Goal: Task Accomplishment & Management: Complete application form

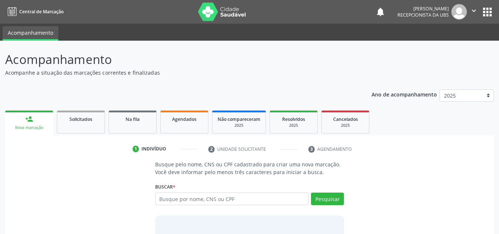
click at [238, 204] on input "text" at bounding box center [232, 198] width 154 height 13
type input "05002555470"
click at [325, 197] on button "Pesquisar" at bounding box center [327, 198] width 33 height 13
type input "05002555470"
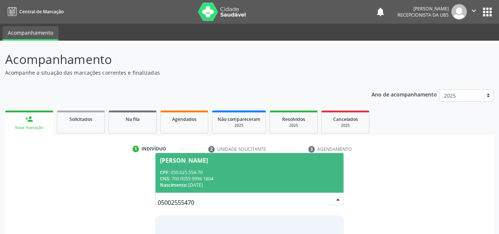
click at [231, 173] on div "CPF: 050.025.554-70" at bounding box center [250, 172] width 180 height 6
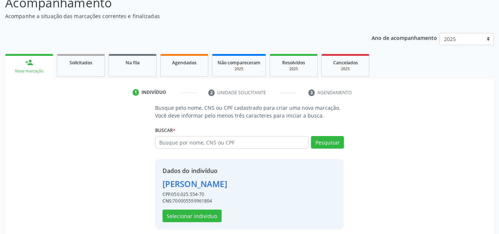
scroll to position [62, 0]
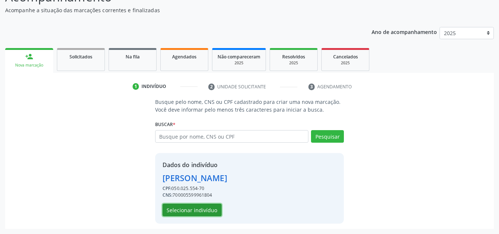
click at [177, 210] on button "Selecionar indivíduo" at bounding box center [192, 210] width 59 height 13
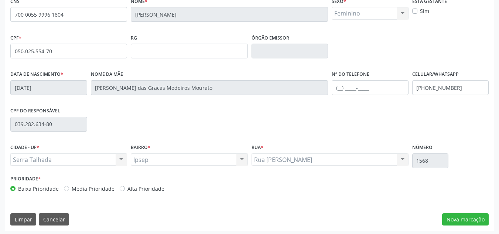
scroll to position [167, 0]
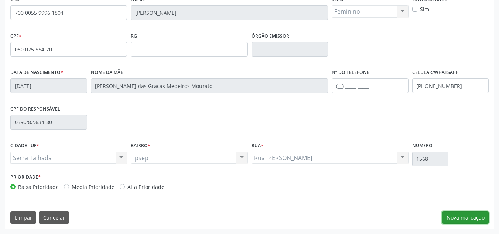
click at [453, 219] on button "Nova marcação" at bounding box center [465, 217] width 47 height 13
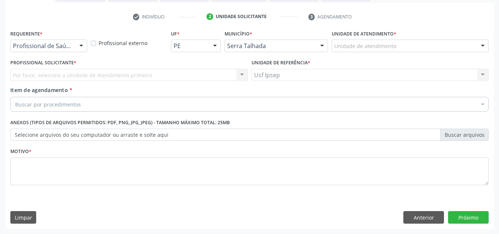
scroll to position [132, 0]
click at [82, 44] on div at bounding box center [81, 46] width 11 height 13
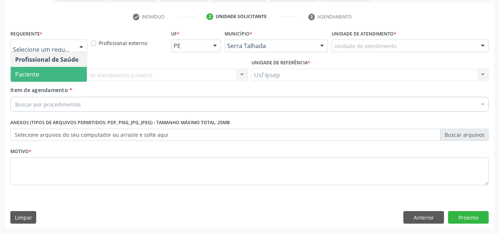
click at [51, 71] on span "Paciente" at bounding box center [49, 74] width 76 height 15
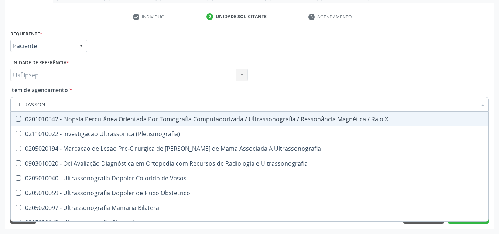
type input "ULTRASSONO"
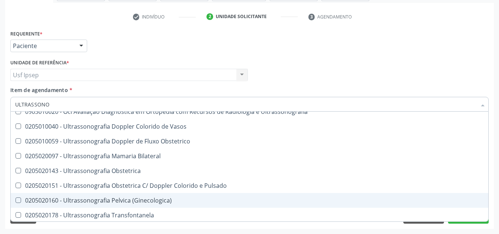
scroll to position [74, 0]
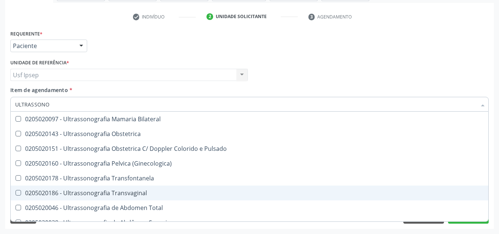
click at [19, 192] on Transvaginal at bounding box center [19, 193] width 6 height 6
click at [16, 192] on Transvaginal "checkbox" at bounding box center [13, 192] width 5 height 5
checkbox Transvaginal "true"
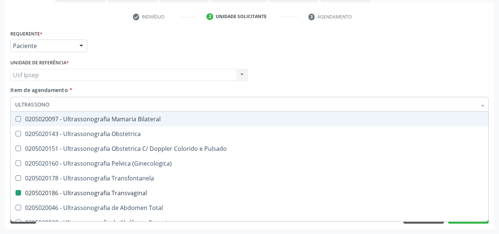
click at [352, 60] on div "Profissional Solicitante Por favor, selecione a Unidade de Atendimento primeiro…" at bounding box center [249, 71] width 482 height 29
checkbox Ultrassonografia "true"
checkbox Transvaginal "false"
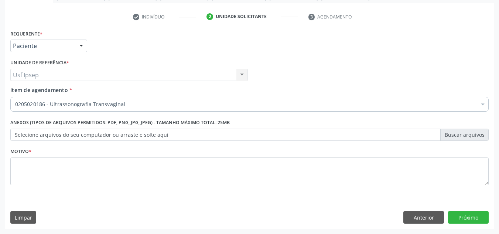
scroll to position [0, 0]
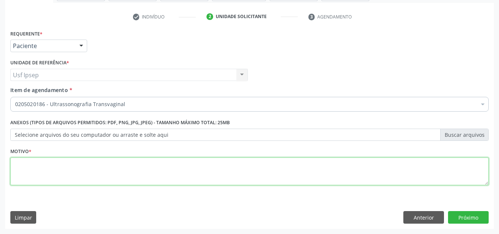
click at [233, 170] on textarea at bounding box center [249, 171] width 478 height 28
type textarea "0"
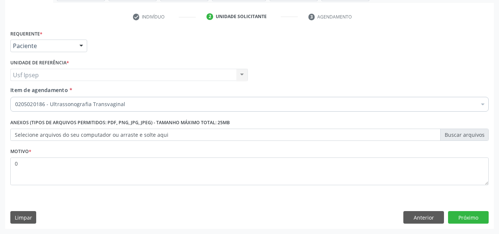
click at [489, 188] on div "Motivo * 0" at bounding box center [249, 171] width 482 height 50
click at [463, 220] on button "Próximo" at bounding box center [468, 217] width 41 height 13
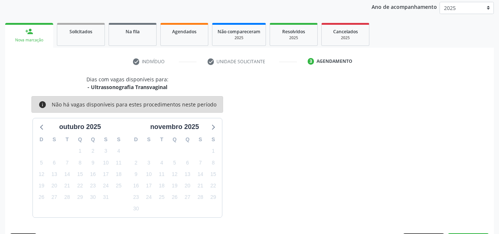
scroll to position [109, 0]
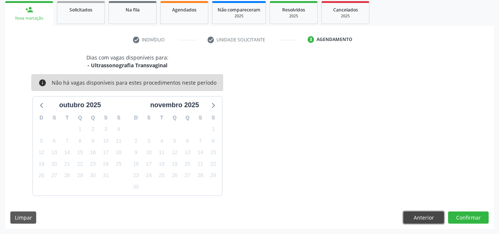
click at [423, 212] on button "Anterior" at bounding box center [423, 217] width 41 height 13
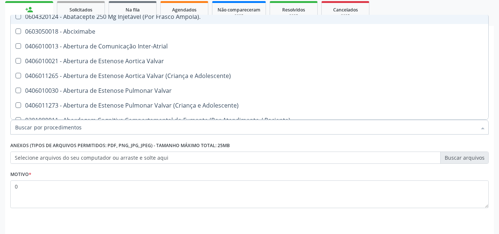
scroll to position [111, 0]
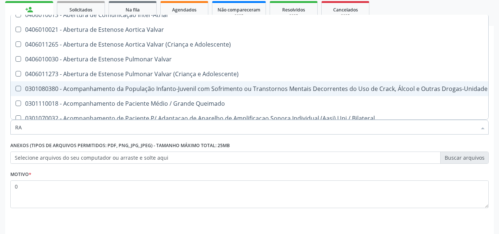
type input "RAD"
checkbox Transvaginal "false"
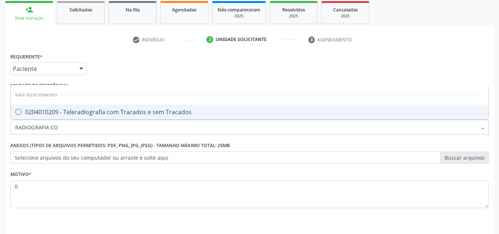
scroll to position [0, 0]
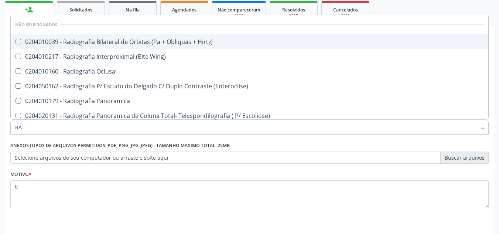
type input "R"
checkbox Hirtz\) "true"
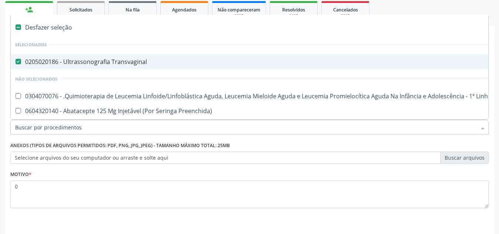
type input "C"
checkbox Transvaginal "false"
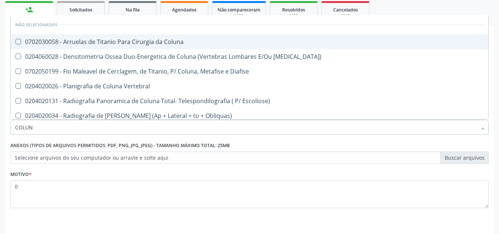
type input "COLUNA"
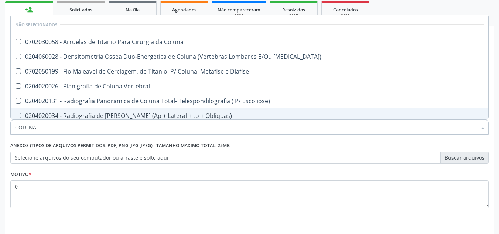
scroll to position [72, 0]
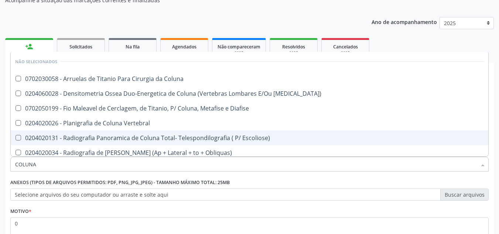
click at [204, 137] on div "0204020131 - Radiografia Panoramica de Coluna Total- Telespondilografia ( P/ Es…" at bounding box center [249, 138] width 469 height 6
checkbox Escoliose\) "true"
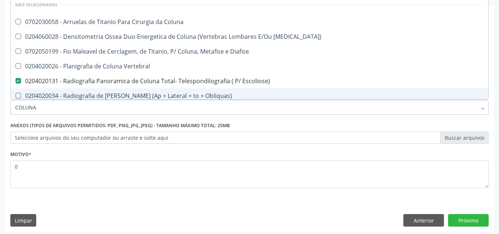
scroll to position [132, 0]
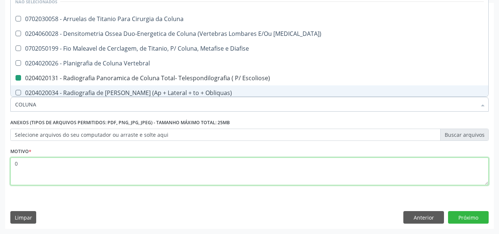
click at [170, 167] on textarea "0" at bounding box center [249, 171] width 478 height 28
checkbox Coluna "true"
checkbox Escoliose\) "false"
checkbox Femur\) "true"
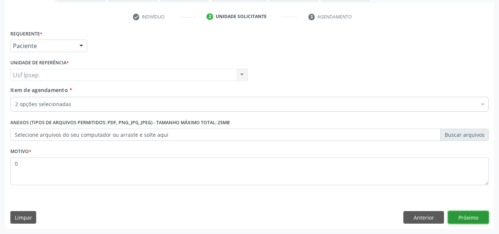
click at [457, 214] on button "Próximo" at bounding box center [468, 217] width 41 height 13
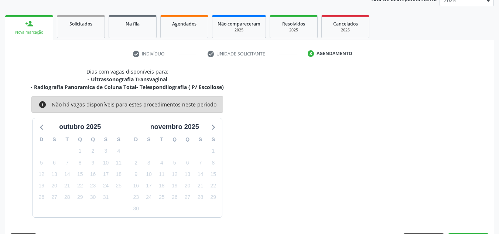
scroll to position [117, 0]
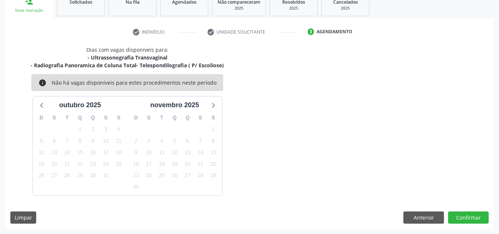
drag, startPoint x: 30, startPoint y: 2, endPoint x: 117, endPoint y: 34, distance: 93.7
click at [117, 34] on ul "check Indivíduo check Unidade solicitante 3 Agendamento" at bounding box center [249, 32] width 489 height 12
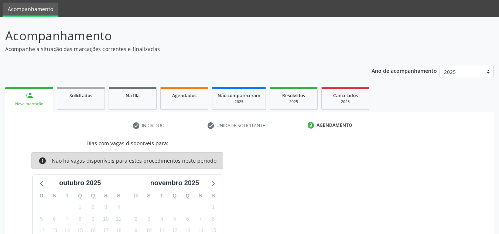
scroll to position [74, 0]
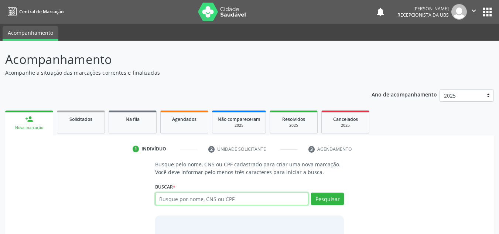
click at [193, 201] on input "text" at bounding box center [232, 198] width 154 height 13
type input "700408434854644"
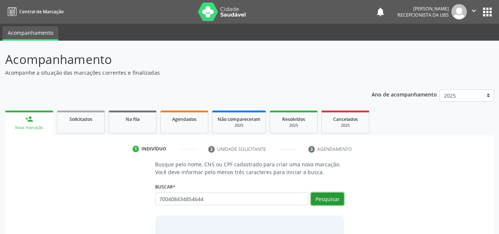
click at [324, 197] on button "Pesquisar" at bounding box center [327, 198] width 33 height 13
type input "700408434854644"
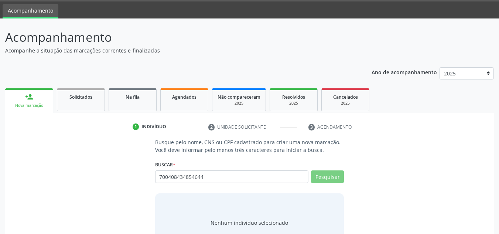
scroll to position [37, 0]
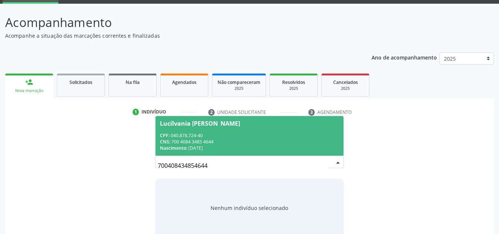
click at [233, 122] on div "Lucilvania [PERSON_NAME]" at bounding box center [250, 123] width 180 height 6
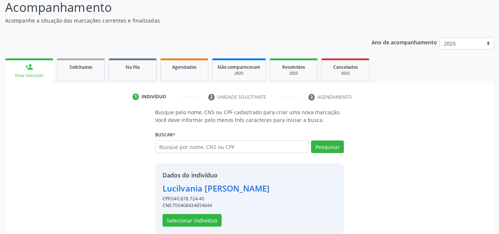
scroll to position [62, 0]
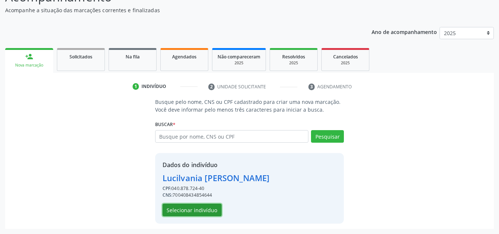
click at [184, 211] on button "Selecionar indivíduo" at bounding box center [192, 210] width 59 height 13
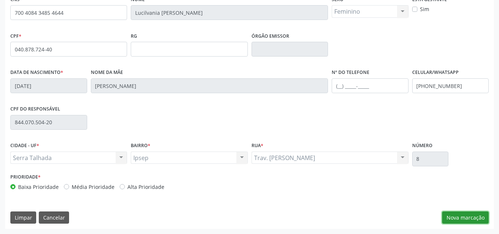
click at [467, 215] on button "Nova marcação" at bounding box center [465, 217] width 47 height 13
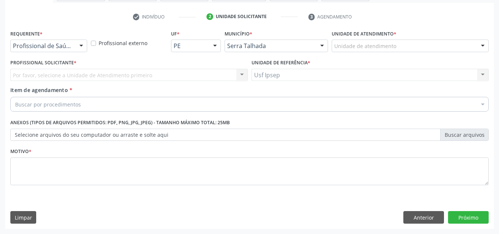
scroll to position [132, 0]
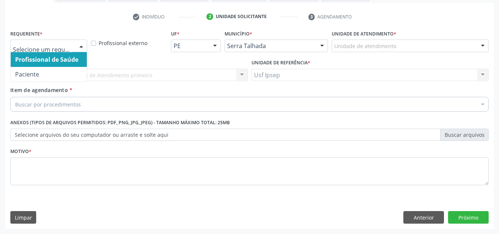
click at [78, 41] on div at bounding box center [81, 46] width 11 height 13
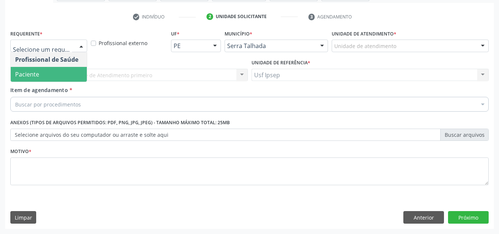
click at [54, 71] on span "Paciente" at bounding box center [49, 74] width 76 height 15
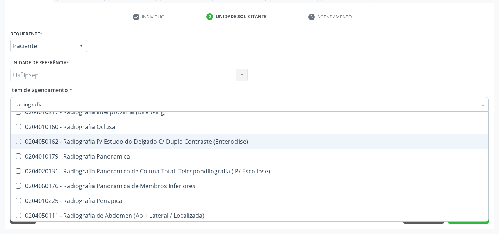
scroll to position [37, 0]
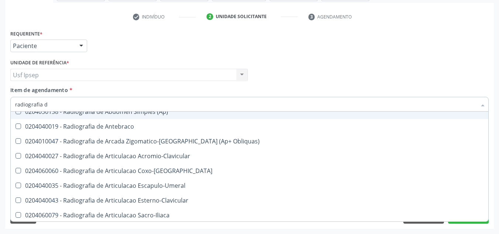
type input "radiografia"
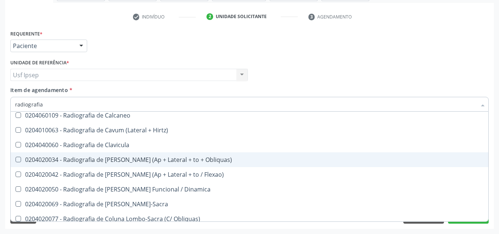
scroll to position [347, 0]
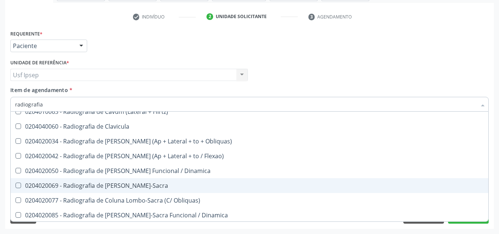
click at [92, 187] on div "0204020069 - Radiografia de [PERSON_NAME]-Sacra" at bounding box center [249, 186] width 469 height 6
checkbox Lombo-Sacra "true"
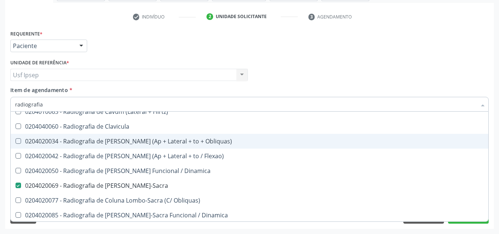
click at [127, 142] on div "0204020034 - Radiografia de [PERSON_NAME] (Ap + Lateral + to + Obliquas)" at bounding box center [249, 141] width 469 height 6
checkbox Obliquas\) "true"
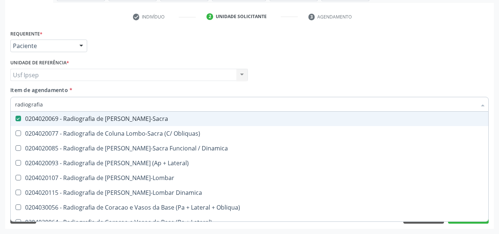
scroll to position [421, 0]
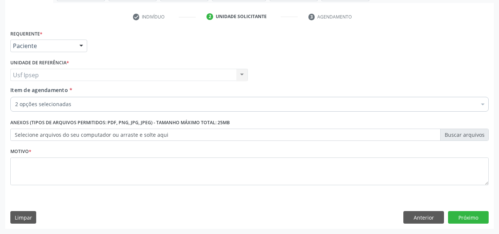
checkbox Lombo-Sacra "true"
checkbox Obliquas\) "true"
checkbox Diálise "false"
checkbox Reabilitacao "false"
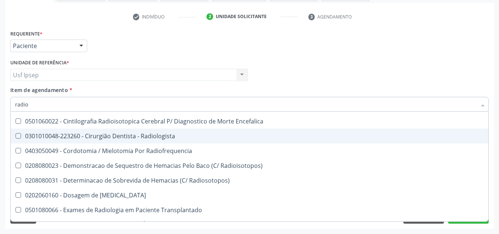
scroll to position [111, 0]
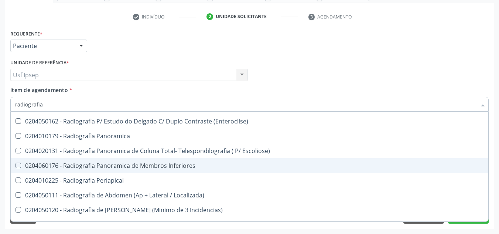
type input "radiografia c"
checkbox Lombo-Sacra "false"
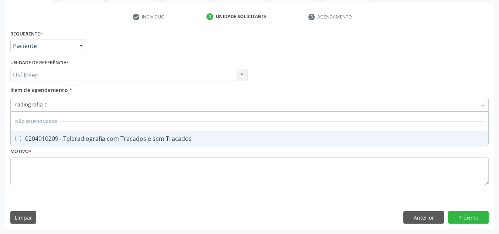
type input "radiografia"
checkbox Tracados "true"
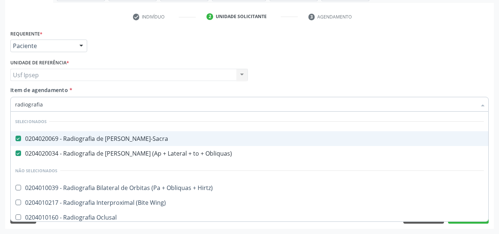
type input "radiografi"
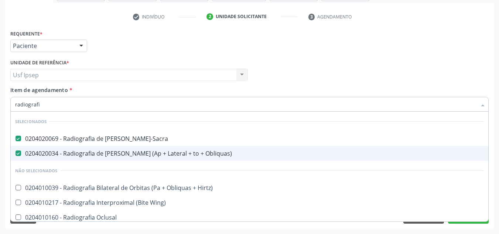
click at [19, 153] on Obliquas\) at bounding box center [19, 153] width 6 height 6
click at [16, 153] on Obliquas\) "checkbox" at bounding box center [13, 153] width 5 height 5
checkbox Obliquas\) "false"
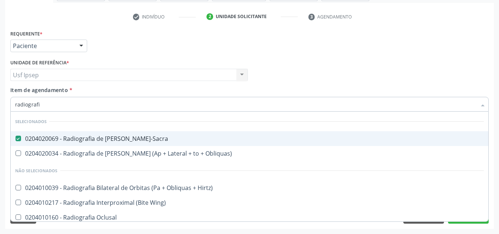
click at [20, 143] on span "0204020069 - Radiografia de [PERSON_NAME]-Sacra" at bounding box center [250, 138] width 478 height 15
checkbox Lombo-Sacra "false"
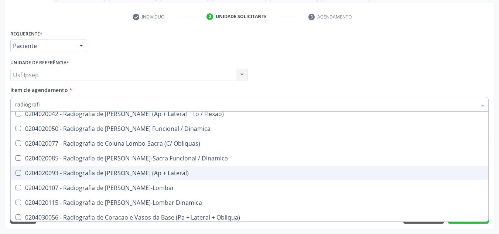
scroll to position [480, 0]
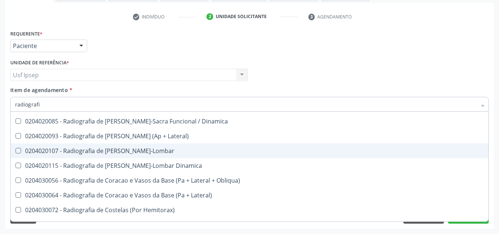
click at [195, 153] on div "0204020107 - Radiografia de [PERSON_NAME]-Lombar" at bounding box center [249, 151] width 469 height 6
checkbox Toraco-Lombar "true"
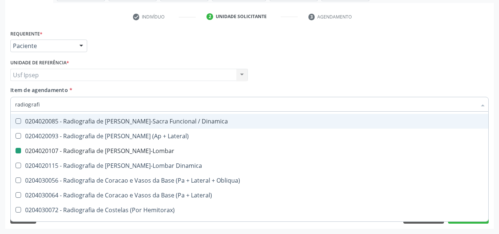
click at [341, 79] on div "Profissional Solicitante Por favor, selecione a Unidade de Atendimento primeiro…" at bounding box center [249, 71] width 482 height 29
checkbox Lombo-Sacra "true"
checkbox Toraco-Lombar "false"
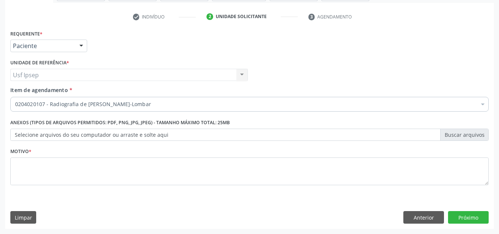
scroll to position [0, 0]
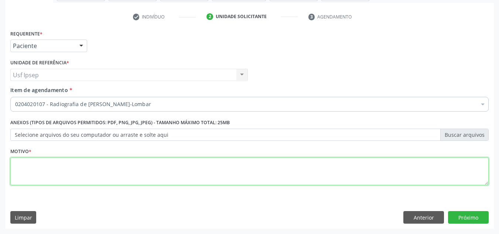
click at [129, 166] on textarea at bounding box center [249, 171] width 478 height 28
type textarea "-"
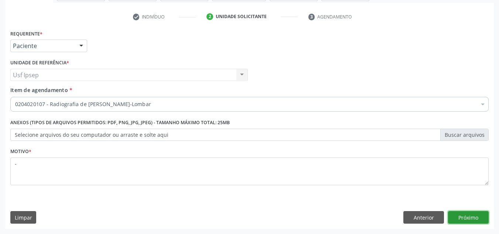
click at [487, 214] on button "Próximo" at bounding box center [468, 217] width 41 height 13
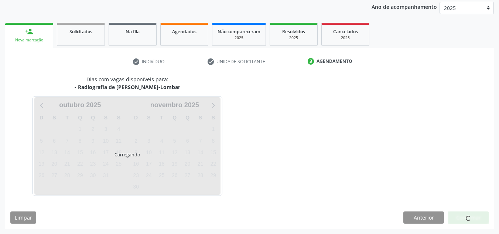
scroll to position [88, 0]
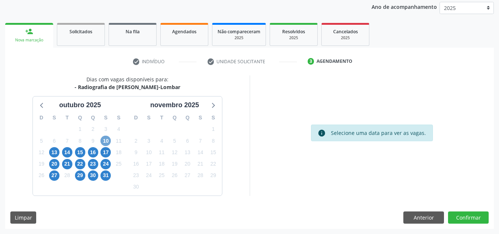
click at [106, 141] on span "10" at bounding box center [105, 141] width 10 height 10
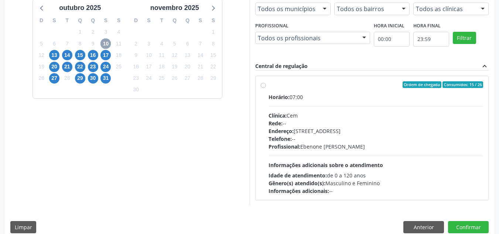
scroll to position [194, 0]
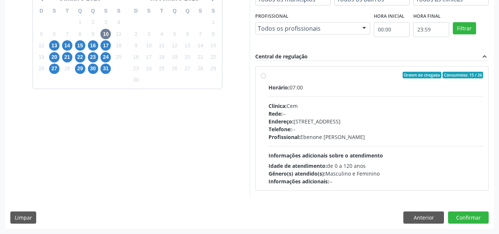
click at [269, 76] on label "Ordem de chegada Consumidos: 15 / 26 Horário: 07:00 Clínica: Cem Rede: -- Ender…" at bounding box center [376, 128] width 215 height 113
click at [266, 76] on input "Ordem de chegada Consumidos: 15 / 26 Horário: 07:00 Clínica: Cem Rede: -- Ender…" at bounding box center [263, 75] width 5 height 7
radio input "true"
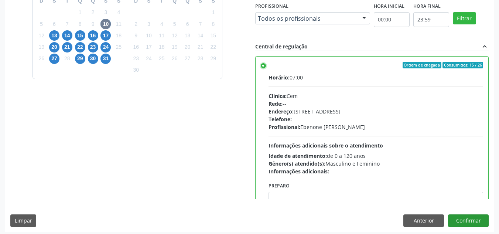
scroll to position [208, 0]
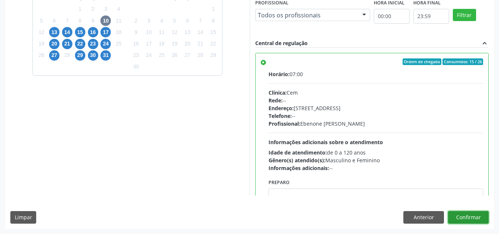
click at [465, 211] on button "Confirmar" at bounding box center [468, 217] width 41 height 13
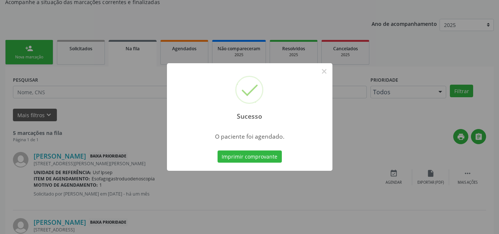
scroll to position [84, 0]
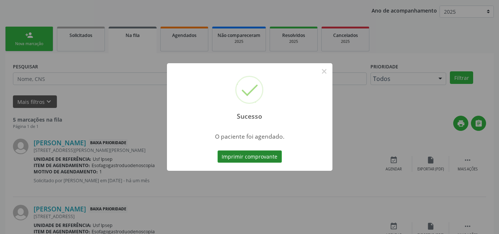
click at [267, 155] on button "Imprimir comprovante" at bounding box center [250, 156] width 64 height 13
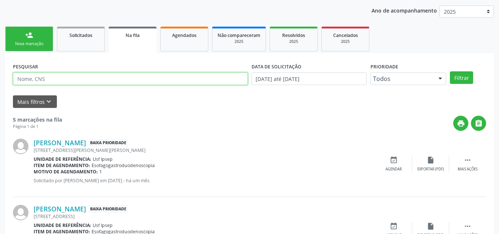
click at [64, 77] on input "text" at bounding box center [130, 78] width 235 height 13
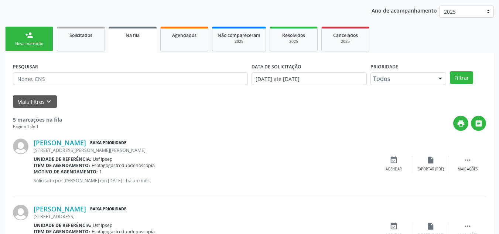
drag, startPoint x: 20, startPoint y: 27, endPoint x: 28, endPoint y: 32, distance: 9.8
click at [20, 27] on link "person_add Nova marcação" at bounding box center [29, 39] width 48 height 25
click at [28, 32] on div "Acompanhamento Acompanhe a situação das marcações correntes e finalizadas Relat…" at bounding box center [249, 217] width 489 height 503
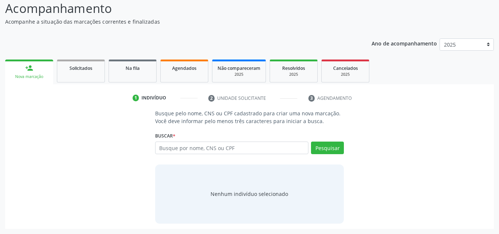
scroll to position [51, 0]
click at [169, 146] on input "text" at bounding box center [232, 147] width 154 height 13
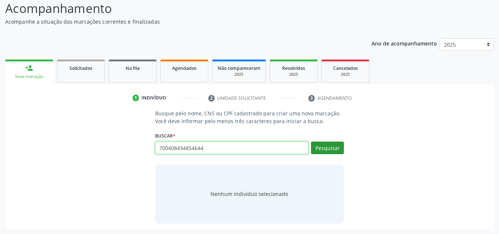
type input "700408434854644"
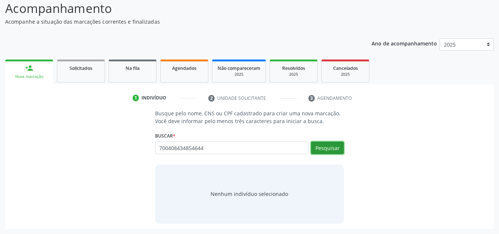
click at [331, 141] on button "Pesquisar" at bounding box center [327, 147] width 33 height 13
type input "700408434854644"
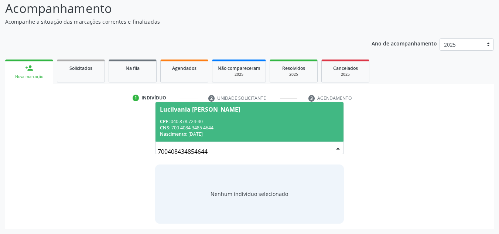
click at [217, 115] on span "Lucilvania [PERSON_NAME] CPF: 040.878.724-40 CNS: 700 4084 3485 4644 Nascimento…" at bounding box center [250, 122] width 188 height 40
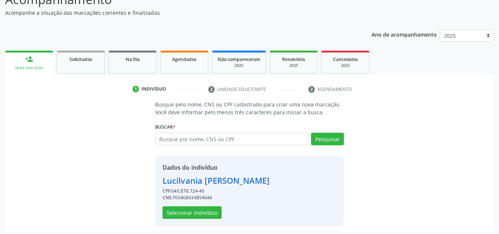
scroll to position [62, 0]
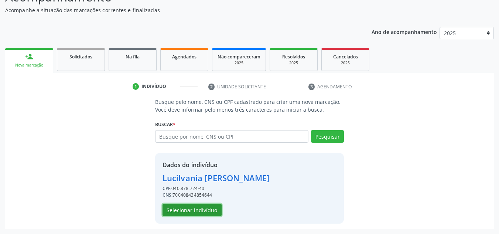
click at [191, 208] on button "Selecionar indivíduo" at bounding box center [192, 210] width 59 height 13
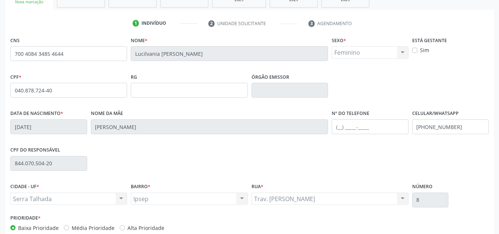
scroll to position [167, 0]
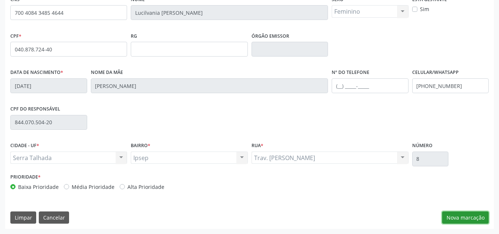
click at [483, 214] on button "Nova marcação" at bounding box center [465, 217] width 47 height 13
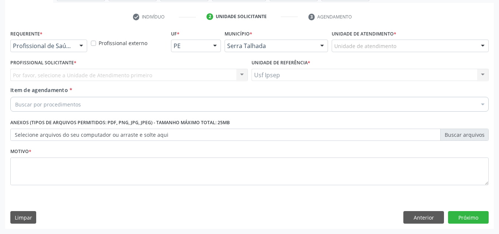
scroll to position [132, 0]
click at [73, 71] on div "Por favor, selecione a Unidade de Atendimento primeiro Nenhum resultado encontr…" at bounding box center [129, 75] width 238 height 13
click at [78, 47] on div at bounding box center [81, 46] width 11 height 13
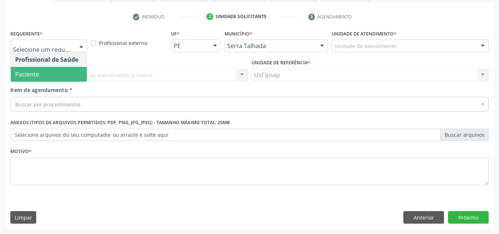
click at [57, 73] on span "Paciente" at bounding box center [49, 74] width 76 height 15
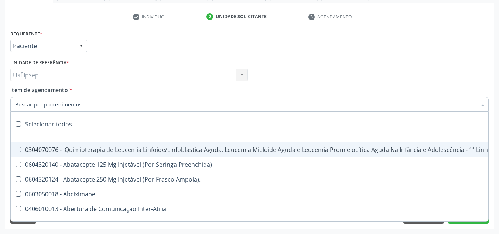
click at [113, 105] on div at bounding box center [249, 104] width 478 height 15
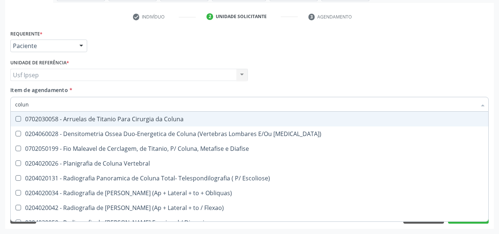
type input "coluna"
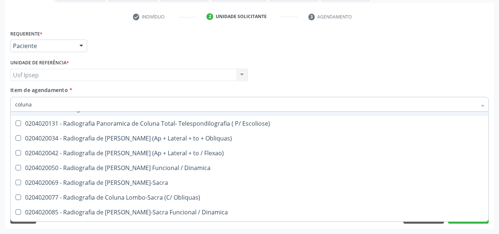
scroll to position [74, 0]
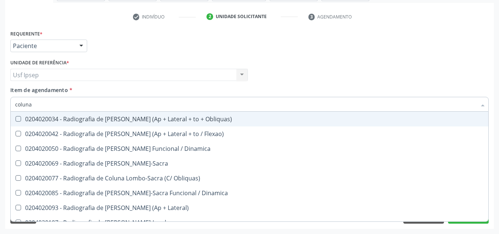
click at [194, 120] on div "0204020034 - Radiografia de [PERSON_NAME] (Ap + Lateral + to + Obliquas)" at bounding box center [249, 119] width 469 height 6
checkbox Obliquas\) "true"
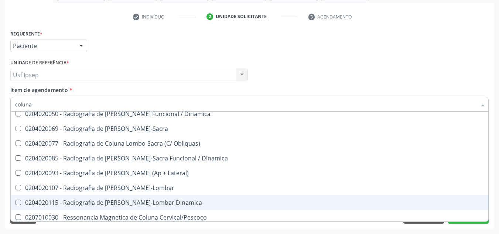
scroll to position [148, 0]
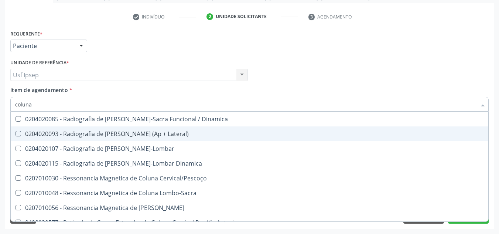
click at [356, 66] on div "Profissional Solicitante Por favor, selecione a Unidade de Atendimento primeiro…" at bounding box center [249, 71] width 482 height 29
checkbox Femur\) "true"
checkbox Obliquas\) "false"
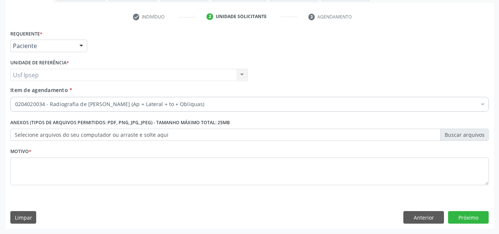
scroll to position [0, 0]
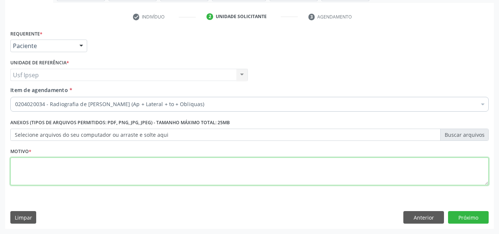
click at [205, 180] on textarea at bounding box center [249, 171] width 478 height 28
type textarea "*"
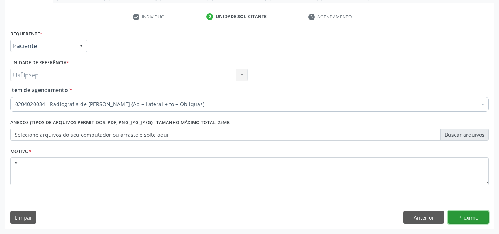
click at [477, 219] on button "Próximo" at bounding box center [468, 217] width 41 height 13
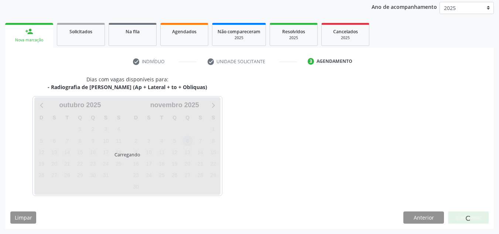
scroll to position [88, 0]
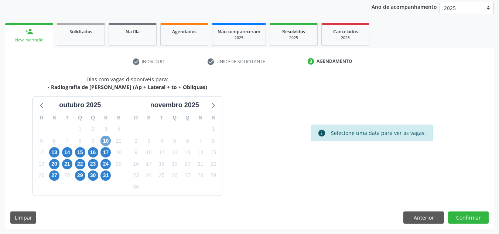
click at [108, 140] on span "10" at bounding box center [105, 141] width 10 height 10
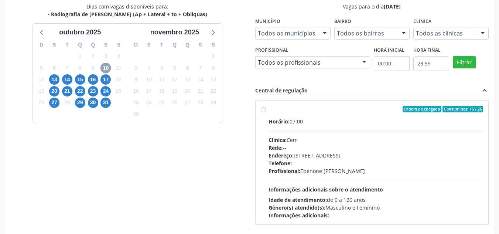
scroll to position [161, 0]
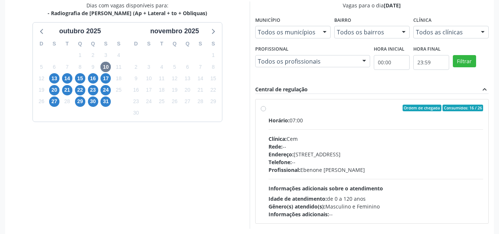
click at [269, 110] on label "Ordem de chegada Consumidos: 16 / 26 Horário: 07:00 Clínica: Cem Rede: -- Ender…" at bounding box center [376, 161] width 215 height 113
click at [262, 110] on input "Ordem de chegada Consumidos: 16 / 26 Horário: 07:00 Clínica: Cem Rede: -- Ender…" at bounding box center [263, 108] width 5 height 7
radio input "true"
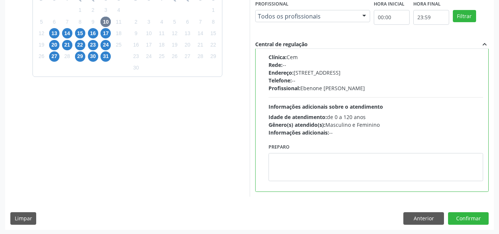
scroll to position [208, 0]
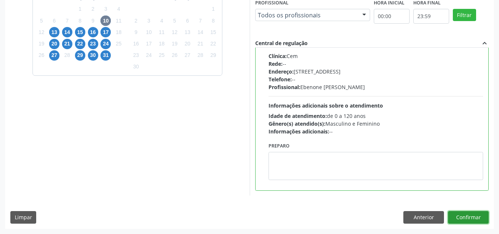
click at [464, 217] on button "Confirmar" at bounding box center [468, 217] width 41 height 13
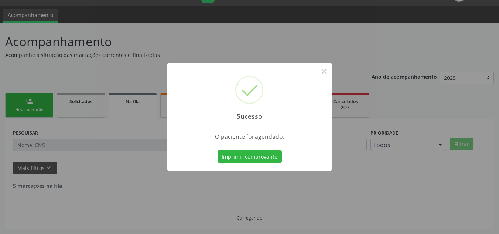
scroll to position [10, 0]
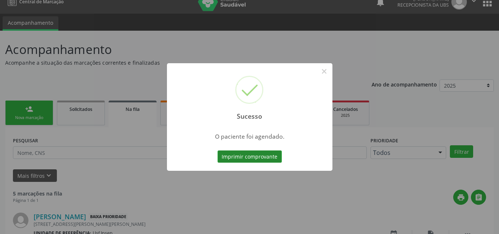
click at [254, 157] on button "Imprimir comprovante" at bounding box center [250, 156] width 64 height 13
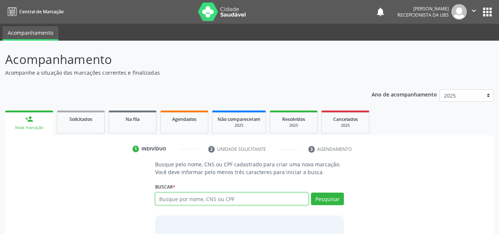
click at [181, 200] on input "text" at bounding box center [232, 198] width 154 height 13
type input "antonio domingos santana filho"
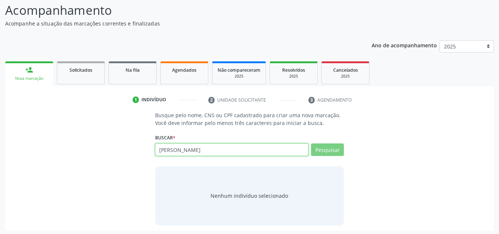
scroll to position [51, 0]
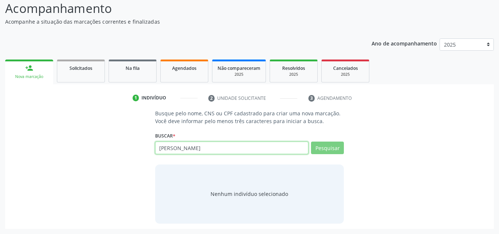
drag, startPoint x: 258, startPoint y: 150, endPoint x: 48, endPoint y: 157, distance: 209.6
click at [48, 157] on div "Busque pelo nome, CNS ou CPF cadastrado para criar uma nova marcação. Você deve…" at bounding box center [249, 166] width 478 height 114
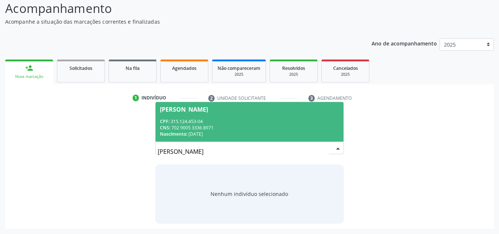
click at [185, 119] on div "CPF: 315.124.453-04" at bounding box center [250, 121] width 180 height 6
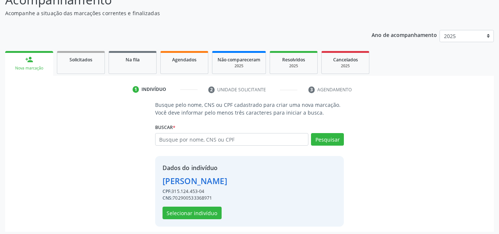
scroll to position [62, 0]
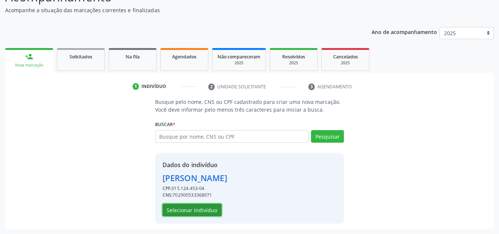
click at [190, 211] on button "Selecionar indivíduo" at bounding box center [192, 210] width 59 height 13
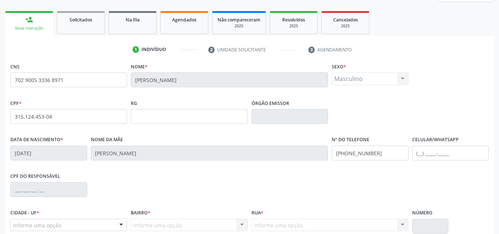
scroll to position [167, 0]
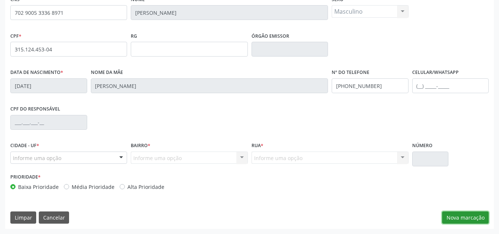
click at [470, 215] on button "Nova marcação" at bounding box center [465, 217] width 47 height 13
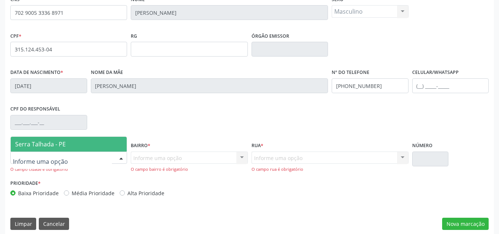
click at [77, 160] on div at bounding box center [68, 157] width 117 height 13
click at [59, 144] on span "Serra Talhada - PE" at bounding box center [40, 144] width 51 height 8
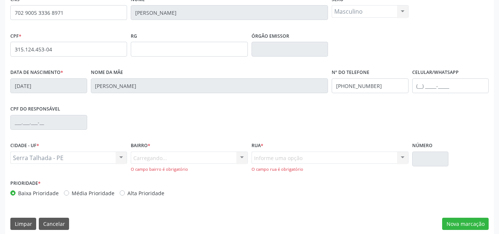
click at [163, 154] on div "Carregando... Nenhum resultado encontrado para: " " Nenhuma opção encontrada. D…" at bounding box center [189, 161] width 117 height 21
click at [163, 158] on div "Carregando... Nenhum resultado encontrado para: " " Nenhuma opção encontrada. D…" at bounding box center [189, 161] width 117 height 21
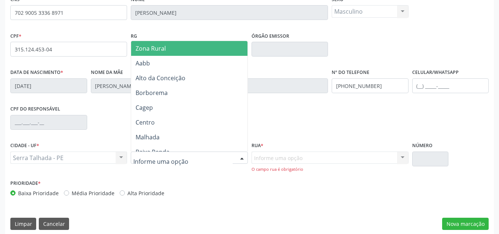
click at [238, 154] on div at bounding box center [241, 158] width 11 height 13
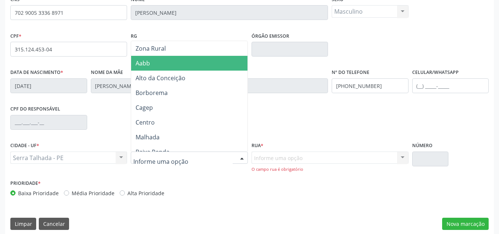
click at [149, 61] on span "Aabb" at bounding box center [143, 63] width 14 height 8
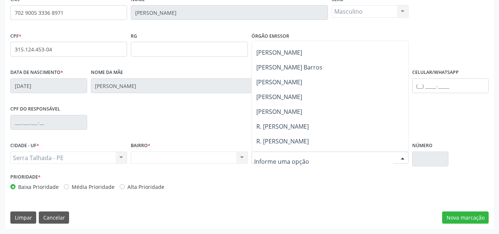
scroll to position [0, 0]
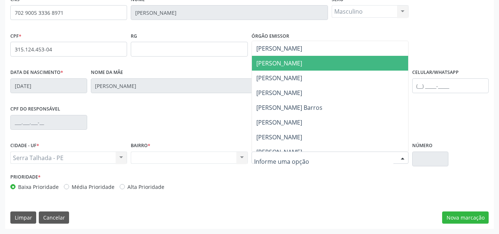
click at [302, 65] on span "Antonio Alves de Oliveira" at bounding box center [279, 63] width 46 height 8
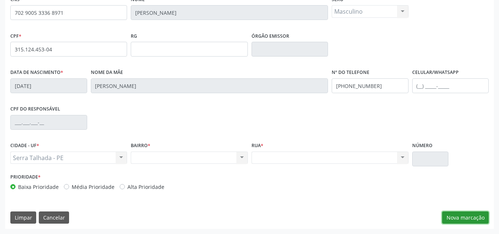
click at [473, 214] on button "Nova marcação" at bounding box center [465, 217] width 47 height 13
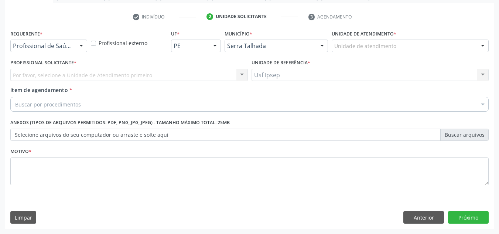
scroll to position [132, 0]
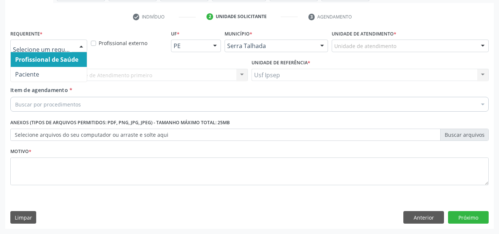
click at [75, 47] on div "Profissional de Saúde Paciente Nenhum resultado encontrado para: " " Não há nen…" at bounding box center [48, 46] width 77 height 13
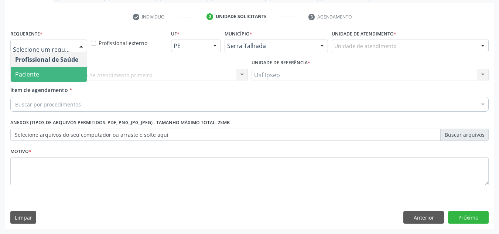
click at [38, 72] on span "Paciente" at bounding box center [27, 74] width 24 height 8
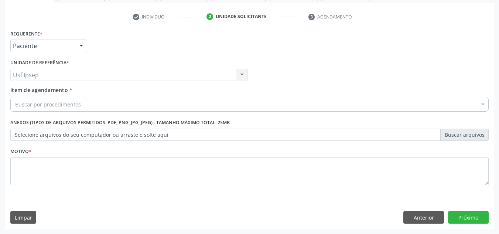
click at [65, 76] on div "Usf Ipsep Usf Ipsep Nenhum resultado encontrado para: " " Não há nenhuma opção …" at bounding box center [129, 75] width 238 height 13
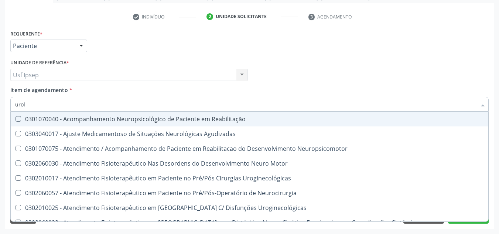
type input "urolo"
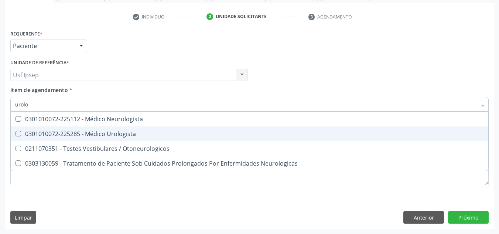
click at [132, 132] on div "0301010072-225285 - Médico Urologista" at bounding box center [249, 134] width 469 height 6
checkbox Urologista "true"
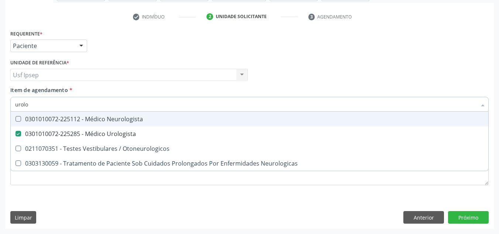
click at [188, 44] on div "Requerente * Paciente Profissional de Saúde Paciente Nenhum resultado encontrad…" at bounding box center [249, 42] width 482 height 29
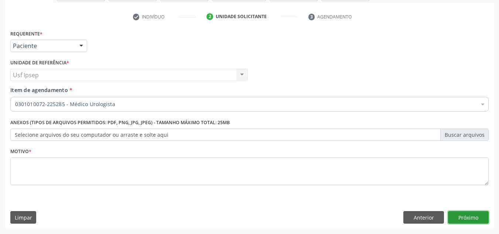
click at [475, 215] on button "Próximo" at bounding box center [468, 217] width 41 height 13
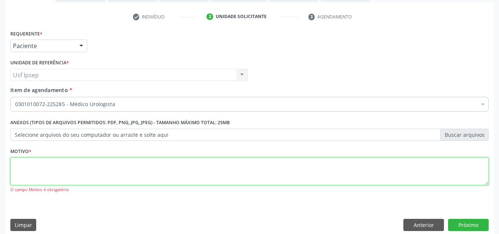
click at [163, 165] on textarea at bounding box center [249, 171] width 478 height 28
type textarea "*"
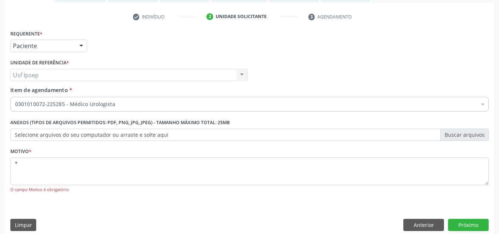
click at [489, 221] on div "Requerente * Paciente Profissional de Saúde Paciente Nenhum resultado encontrad…" at bounding box center [249, 132] width 489 height 208
click at [482, 221] on button "Próximo" at bounding box center [468, 225] width 41 height 13
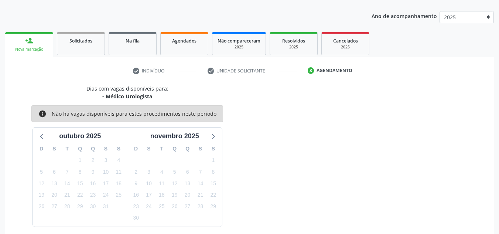
scroll to position [0, 0]
